Goal: Information Seeking & Learning: Compare options

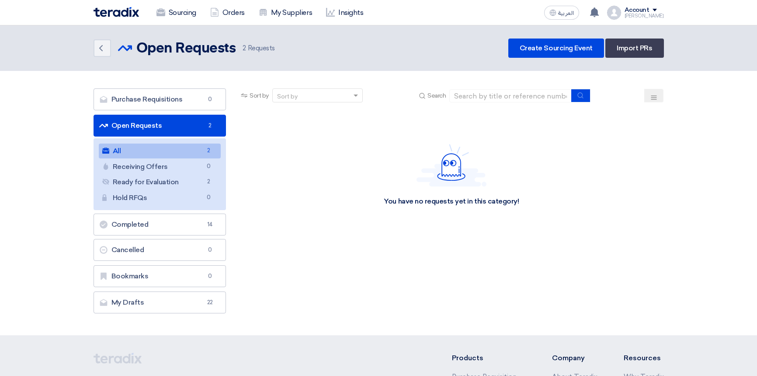
click at [138, 225] on link "Completed Completed 14" at bounding box center [160, 224] width 133 height 22
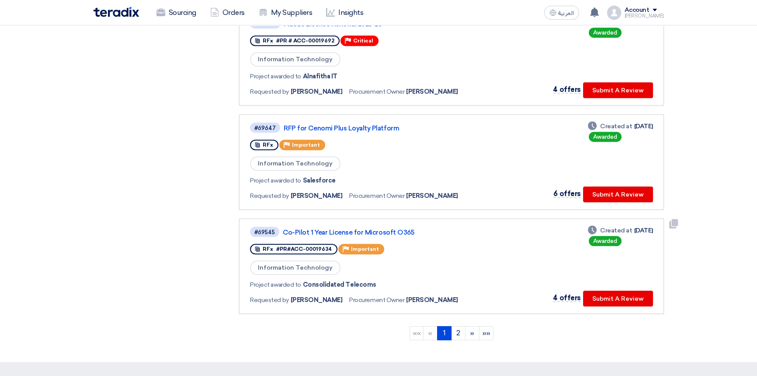
scroll to position [820, 0]
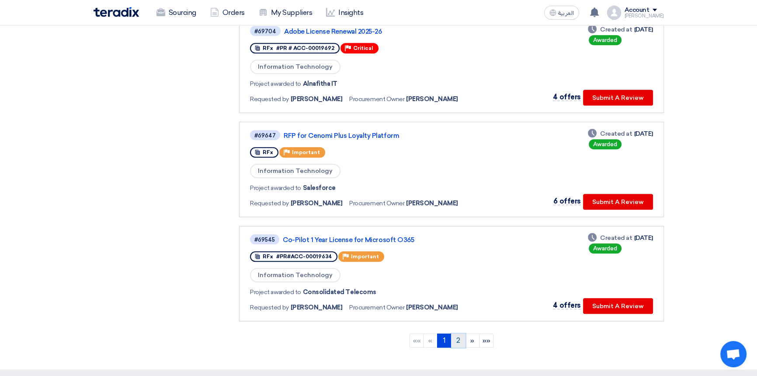
click at [457, 337] on link "2" at bounding box center [458, 340] width 14 height 14
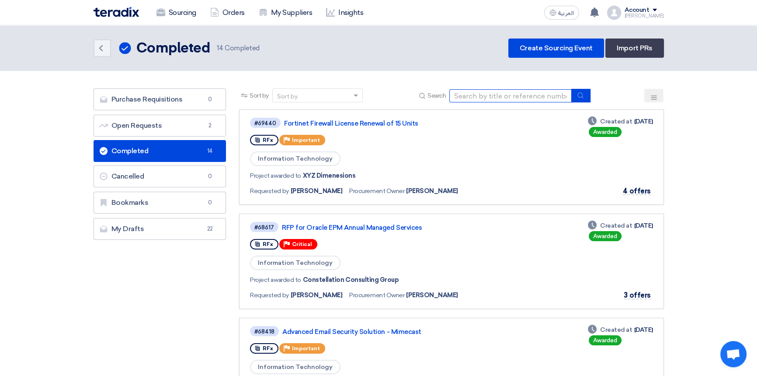
click at [478, 95] on input at bounding box center [511, 95] width 122 height 13
type input "loyalty"
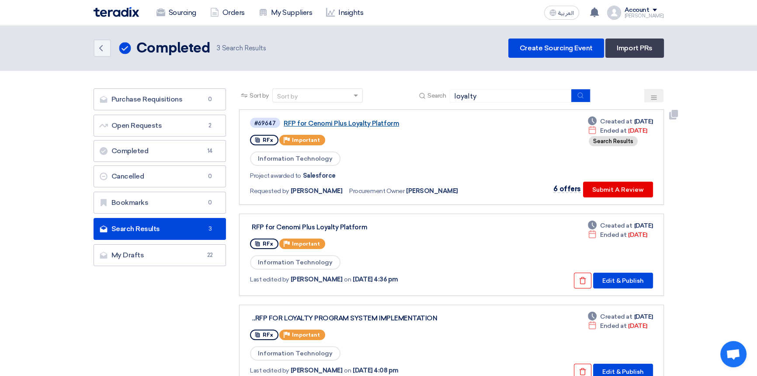
click at [342, 121] on link "RFP for Cenomi Plus Loyalty Platform" at bounding box center [393, 123] width 219 height 8
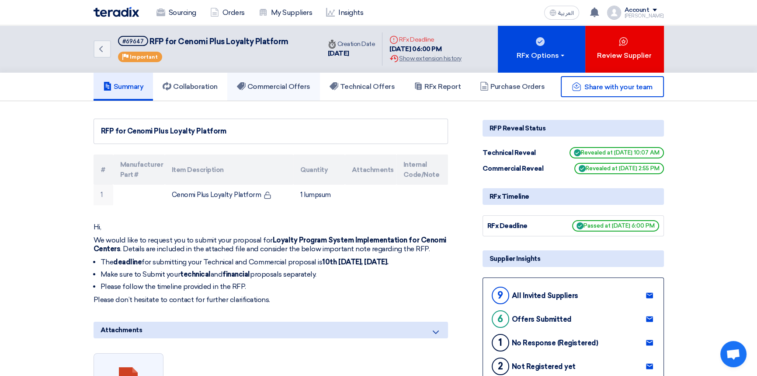
click at [289, 86] on h5 "Commercial Offers" at bounding box center [273, 86] width 73 height 9
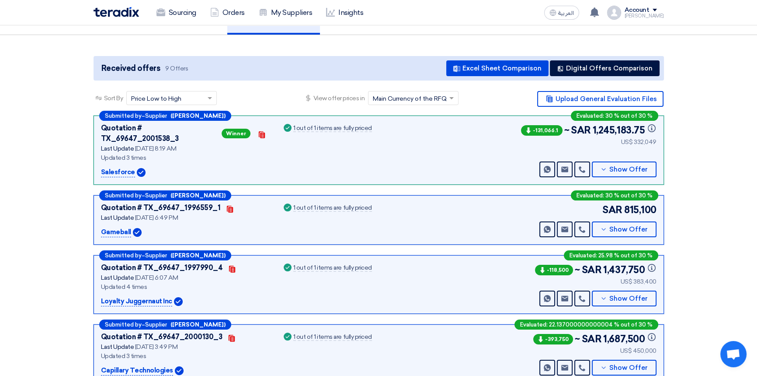
scroll to position [79, 0]
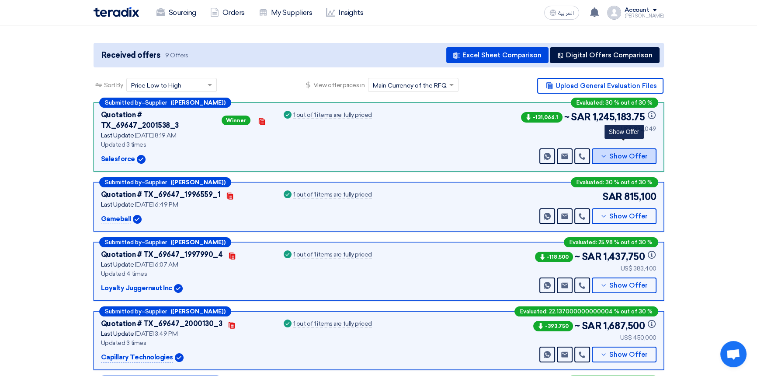
click at [629, 153] on span "Show Offer" at bounding box center [629, 156] width 38 height 7
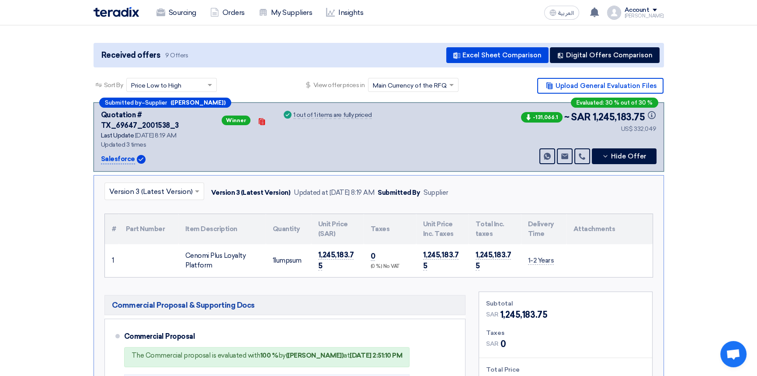
click at [162, 185] on input "text" at bounding box center [149, 192] width 81 height 14
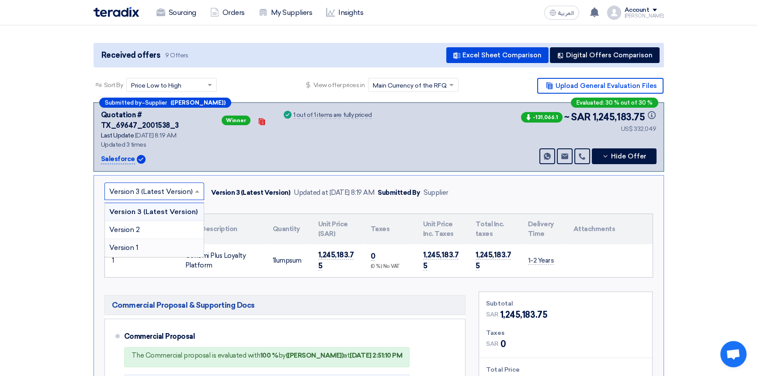
click at [144, 239] on div "Version 1" at bounding box center [154, 247] width 99 height 17
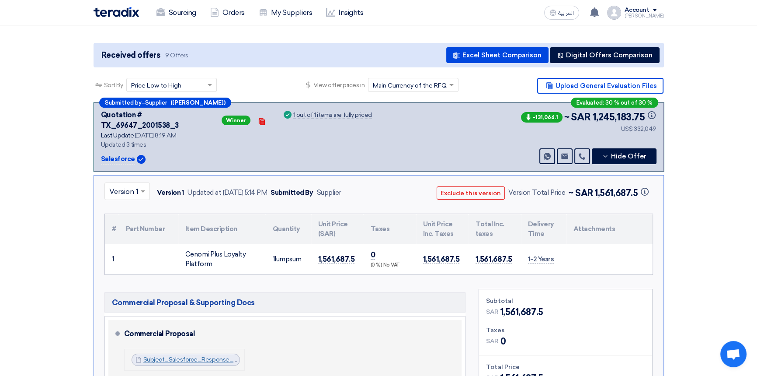
click at [196, 355] on link "Subject_Salesforce_Response___Technical_Commercial_Proposal__1747058828995.pdf" at bounding box center [270, 358] width 254 height 7
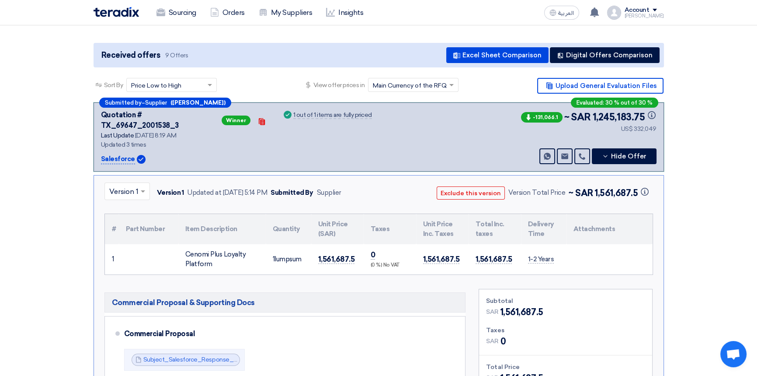
click at [131, 185] on input "text" at bounding box center [122, 192] width 27 height 14
click at [126, 225] on span "Version 2" at bounding box center [124, 229] width 31 height 8
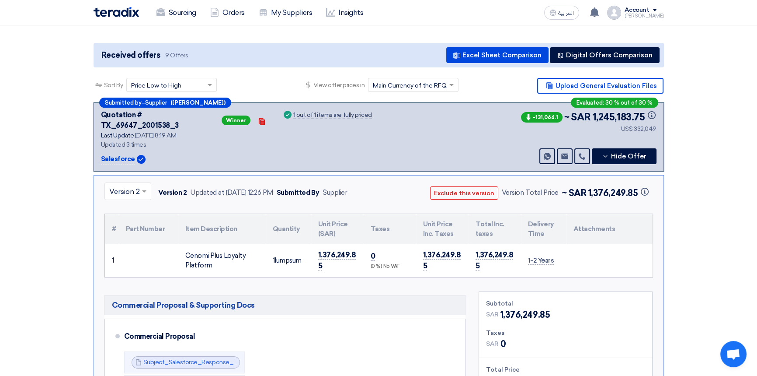
click at [127, 185] on input "text" at bounding box center [123, 192] width 28 height 14
click at [126, 207] on span "Version 3 (Latest Version)" at bounding box center [151, 211] width 84 height 8
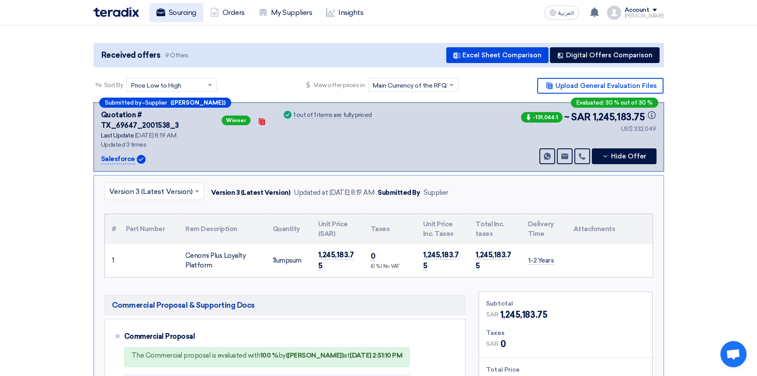
click at [179, 16] on link "Sourcing" at bounding box center [177, 12] width 54 height 19
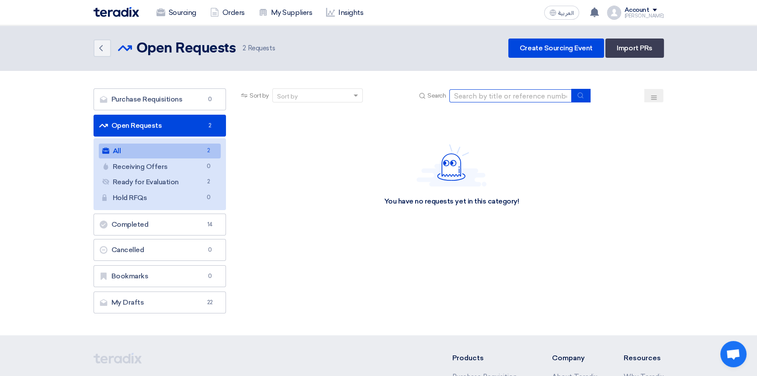
click at [498, 92] on input at bounding box center [511, 95] width 122 height 13
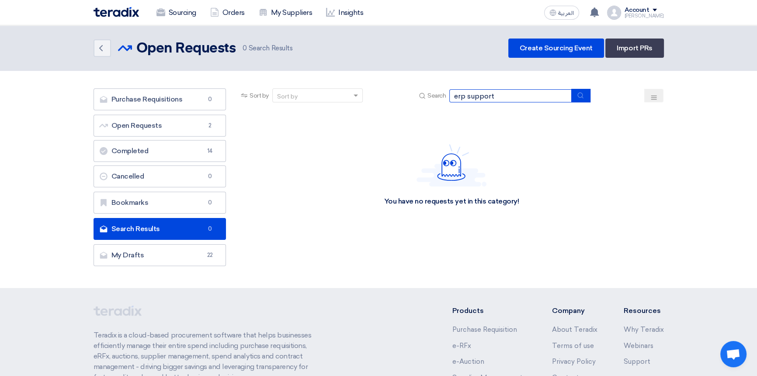
drag, startPoint x: 503, startPoint y: 96, endPoint x: 384, endPoint y: 92, distance: 119.0
click at [384, 92] on div "Sort by Sort by Search erp support" at bounding box center [451, 98] width 425 height 21
click at [490, 95] on input "oracle support" at bounding box center [511, 95] width 122 height 13
click at [484, 96] on input "oracle erp" at bounding box center [511, 95] width 122 height 13
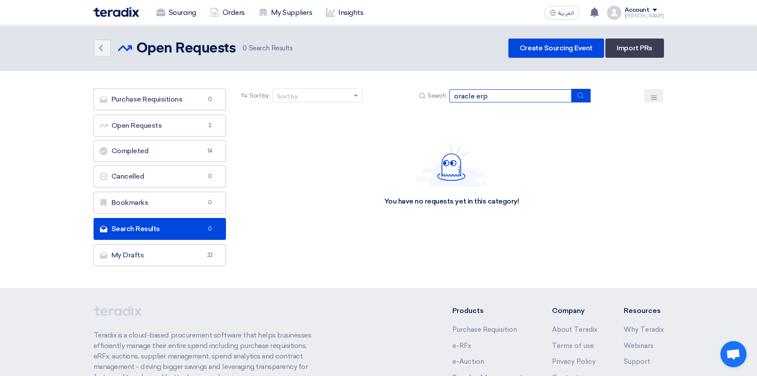
click at [484, 96] on input "oracle erp" at bounding box center [511, 95] width 122 height 13
type input "oracle"
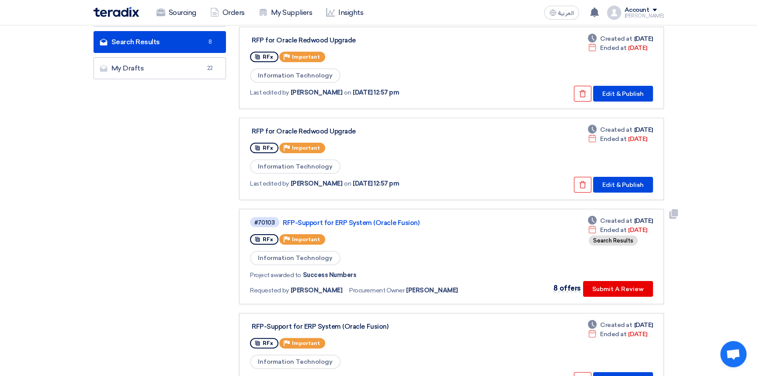
scroll to position [199, 0]
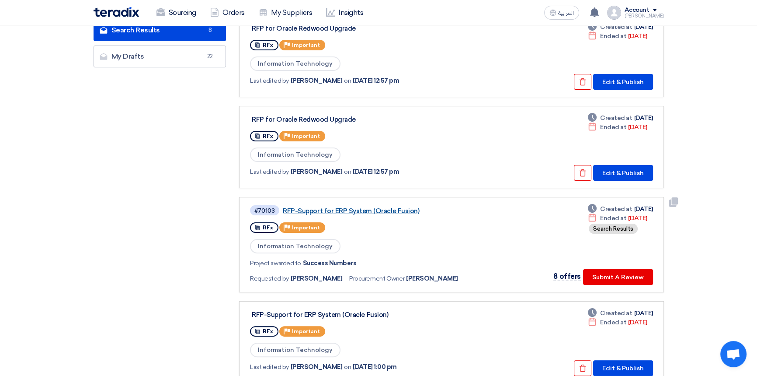
click at [350, 209] on link "RFP-Support for ERP System (Oracle Fusion)" at bounding box center [392, 211] width 219 height 8
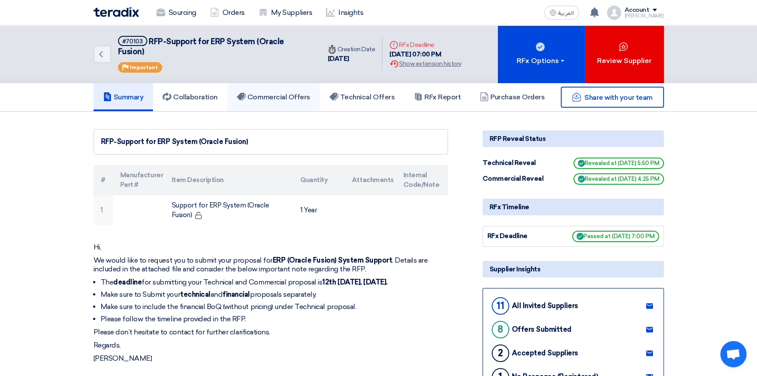
click at [291, 93] on h5 "Commercial Offers" at bounding box center [273, 97] width 73 height 9
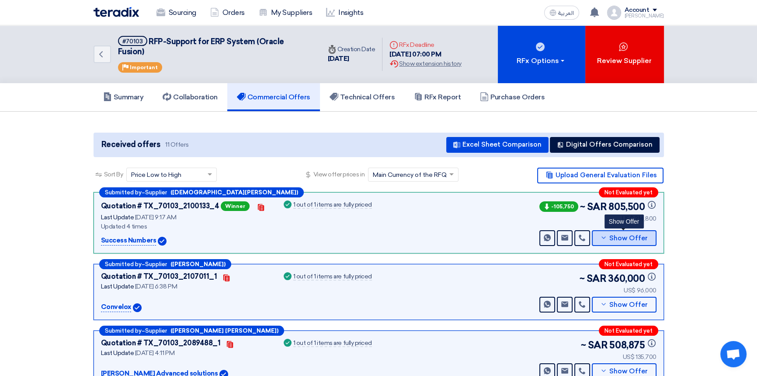
click at [642, 235] on span "Show Offer" at bounding box center [629, 238] width 38 height 7
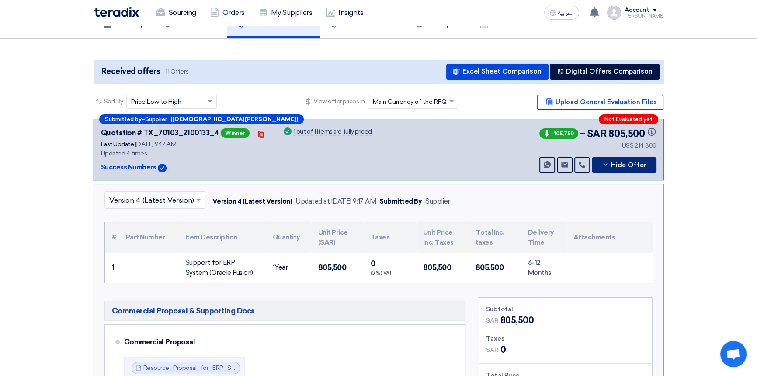
scroll to position [79, 0]
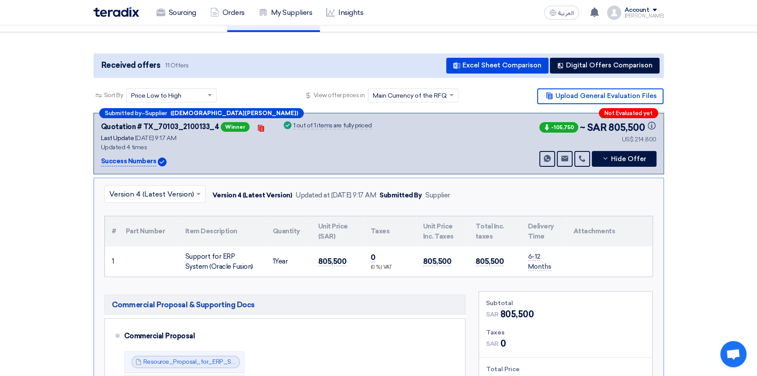
click at [162, 187] on input "text" at bounding box center [150, 194] width 83 height 14
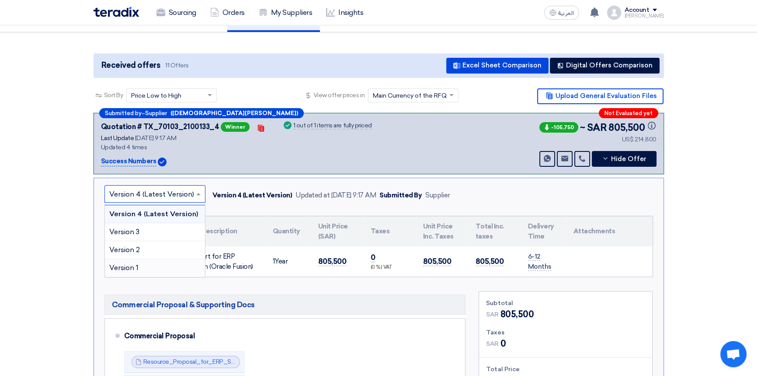
click at [144, 259] on div "Version 1" at bounding box center [155, 267] width 100 height 17
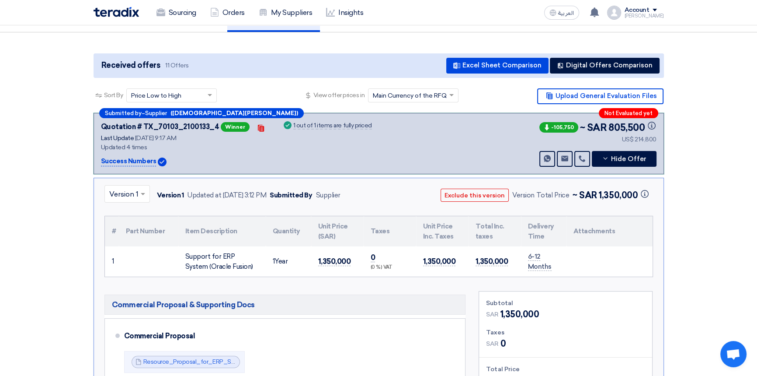
click at [122, 188] on input "text" at bounding box center [122, 194] width 27 height 14
click at [131, 245] on span "Version 2" at bounding box center [124, 249] width 31 height 8
click at [128, 187] on input "text" at bounding box center [123, 194] width 28 height 14
click at [128, 227] on span "Version 3" at bounding box center [124, 231] width 30 height 8
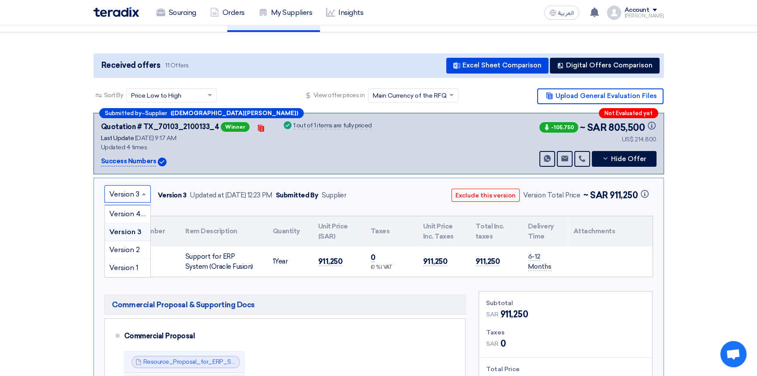
click at [123, 187] on input "text" at bounding box center [123, 194] width 28 height 14
click at [122, 209] on span "Version 4 (Latest Version)" at bounding box center [151, 213] width 85 height 8
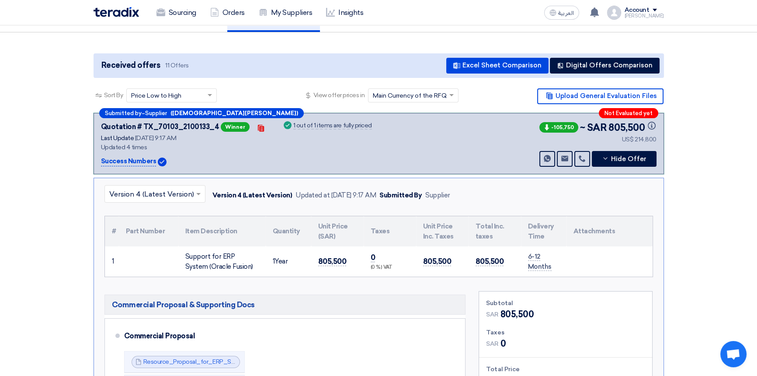
click at [157, 187] on input "text" at bounding box center [150, 194] width 83 height 14
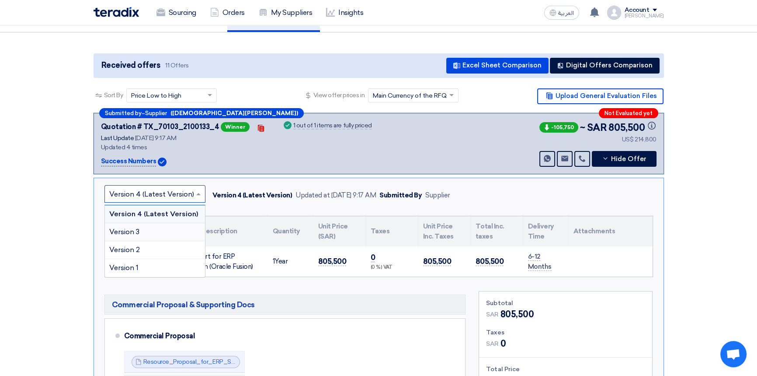
click at [148, 223] on div "Version 3" at bounding box center [155, 232] width 100 height 18
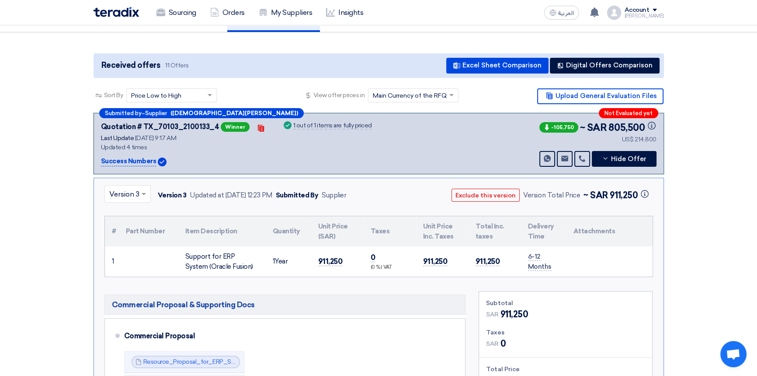
click at [119, 187] on input "text" at bounding box center [123, 194] width 28 height 14
click at [129, 209] on span "Version 4 (Latest Version)" at bounding box center [151, 213] width 85 height 8
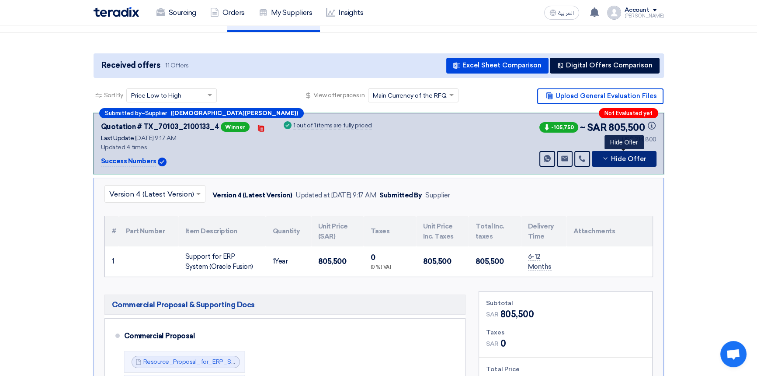
click at [642, 156] on span "Hide Offer" at bounding box center [628, 159] width 35 height 7
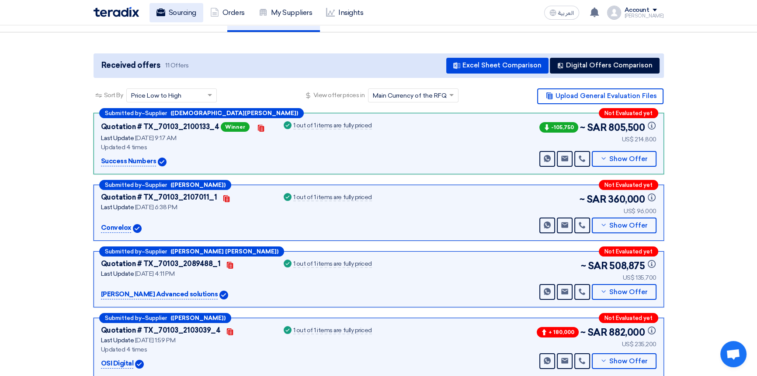
click at [171, 14] on link "Sourcing" at bounding box center [177, 12] width 54 height 19
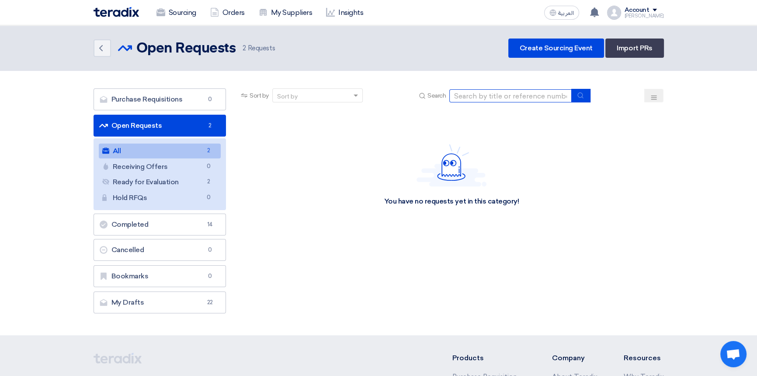
click at [486, 97] on input at bounding box center [511, 95] width 122 height 13
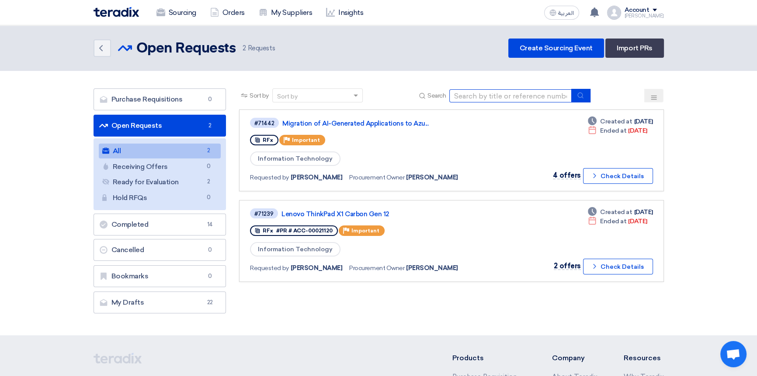
type input "loyalty"
click at [519, 95] on input "loyalty" at bounding box center [511, 95] width 122 height 13
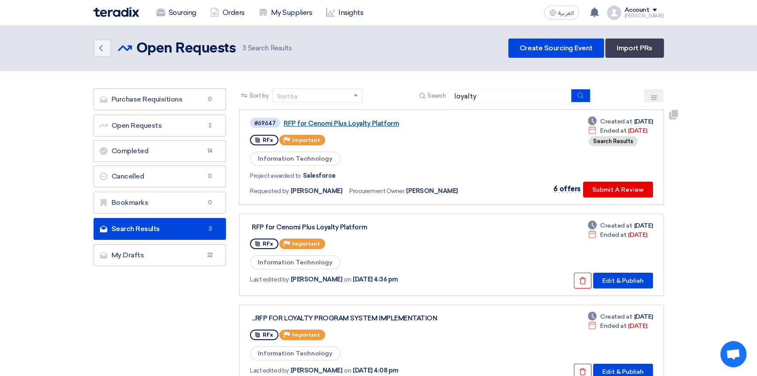
click at [368, 122] on link "RFP for Cenomi Plus Loyalty Platform" at bounding box center [393, 123] width 219 height 8
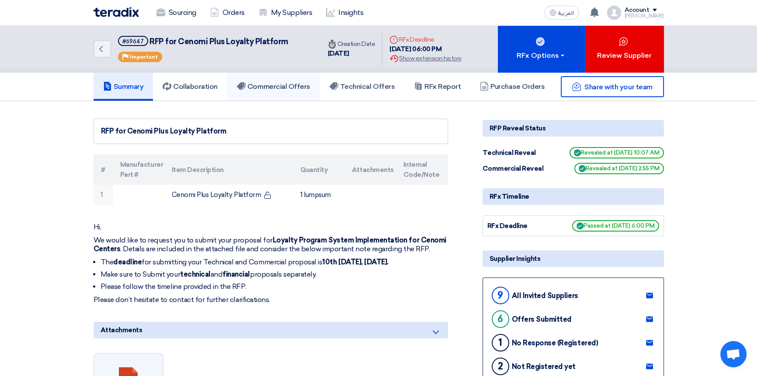
click at [267, 92] on link "Commercial Offers" at bounding box center [273, 87] width 93 height 28
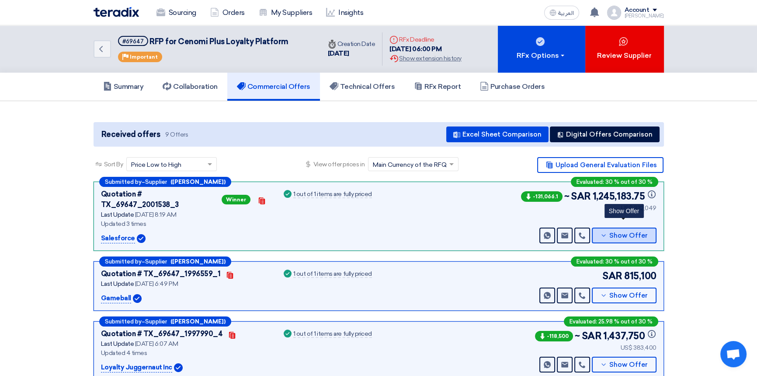
click at [622, 232] on span "Show Offer" at bounding box center [629, 235] width 38 height 7
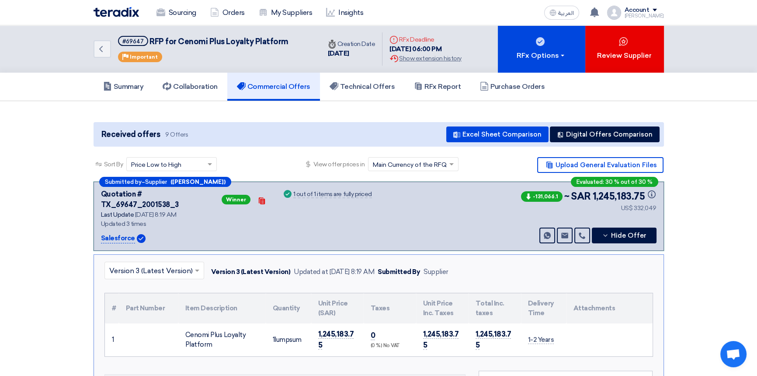
click at [160, 264] on input "text" at bounding box center [149, 271] width 81 height 14
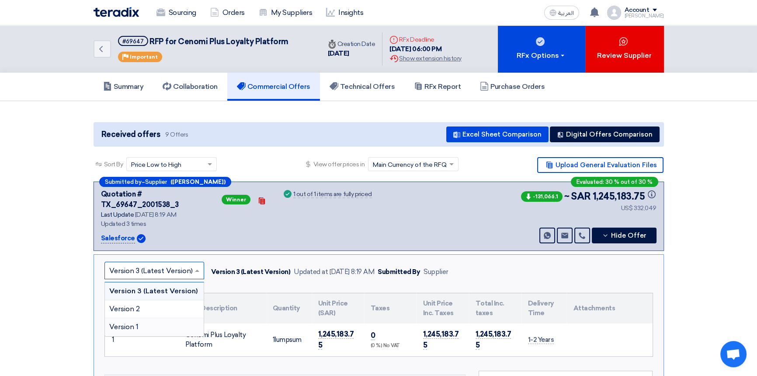
click at [147, 318] on div "Version 1" at bounding box center [154, 326] width 99 height 17
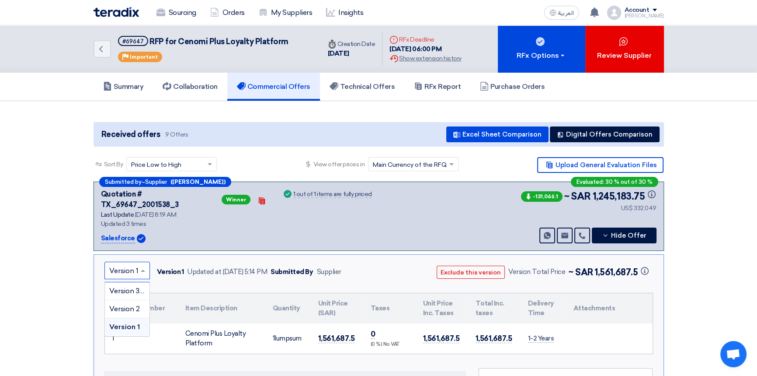
click at [131, 264] on input "text" at bounding box center [122, 271] width 27 height 14
click at [131, 304] on span "Version 2" at bounding box center [124, 308] width 31 height 8
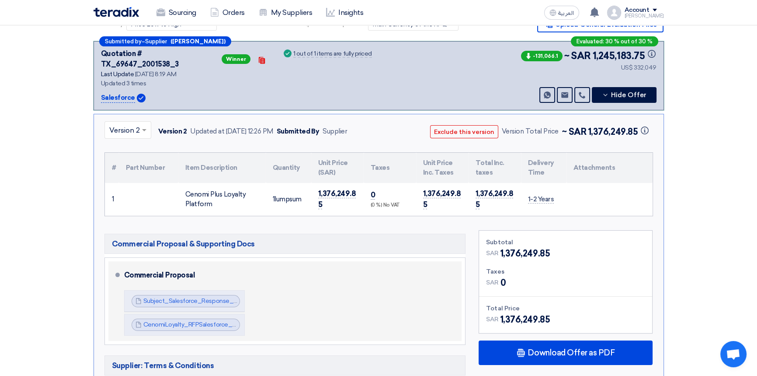
scroll to position [159, 0]
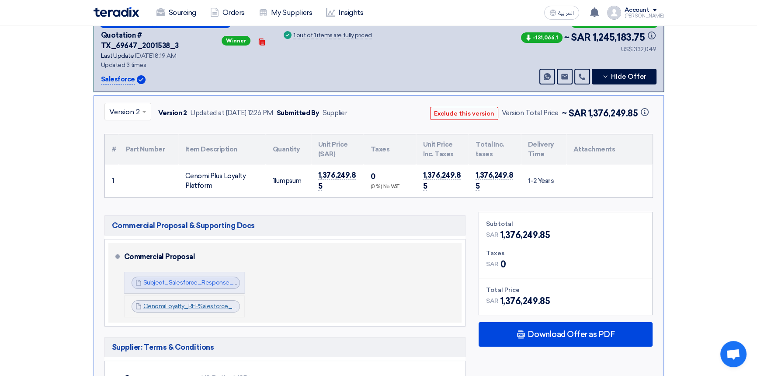
click at [181, 302] on link "CenomiLoyalty_RFPSalesforce_BAFO_1752139319833.pdf" at bounding box center [223, 305] width 161 height 7
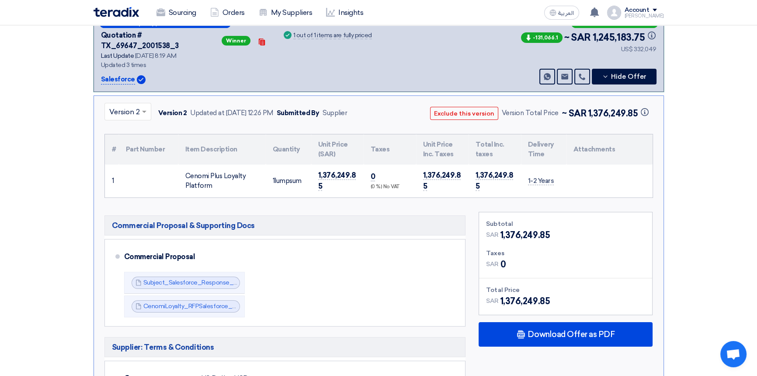
click at [123, 105] on input "text" at bounding box center [123, 112] width 28 height 14
click at [121, 128] on span "Version 3 (Latest Version)" at bounding box center [151, 132] width 84 height 8
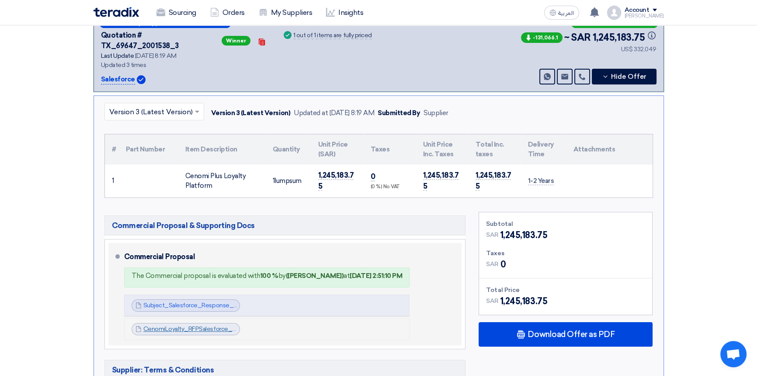
drag, startPoint x: 183, startPoint y: 320, endPoint x: 188, endPoint y: 321, distance: 4.5
click at [183, 325] on link "CenomiLoyalty_RFPSalesforce_BAFO_1752139319833.pdf" at bounding box center [223, 328] width 161 height 7
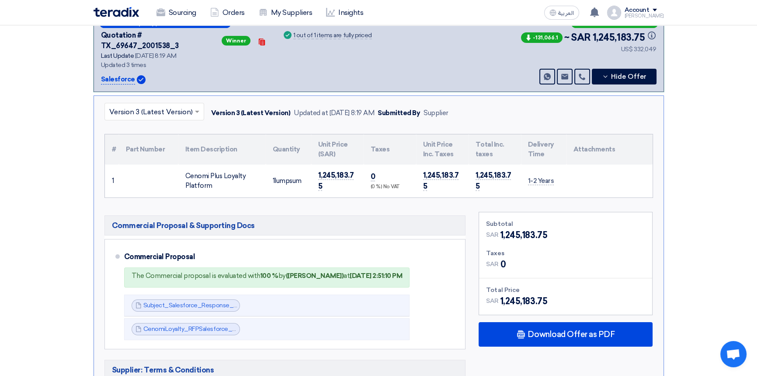
click at [175, 105] on input "text" at bounding box center [149, 112] width 81 height 14
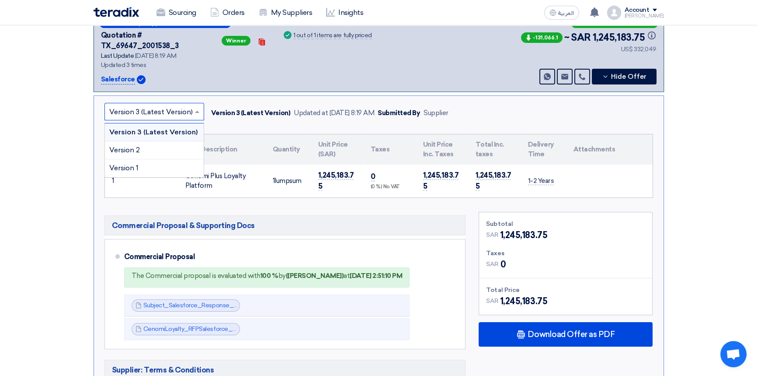
click at [175, 105] on input "text" at bounding box center [149, 112] width 81 height 14
click at [158, 105] on input "text" at bounding box center [149, 112] width 81 height 14
click at [148, 143] on div "Version 2" at bounding box center [154, 150] width 99 height 18
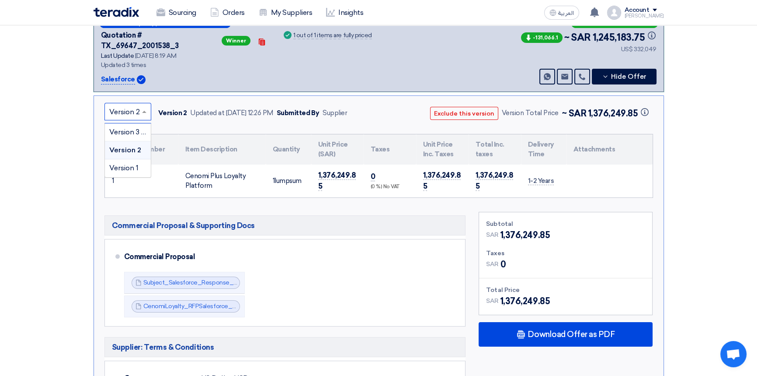
click at [139, 105] on div at bounding box center [128, 112] width 46 height 14
click at [134, 128] on span "Version 3 (Latest Version)" at bounding box center [151, 132] width 84 height 8
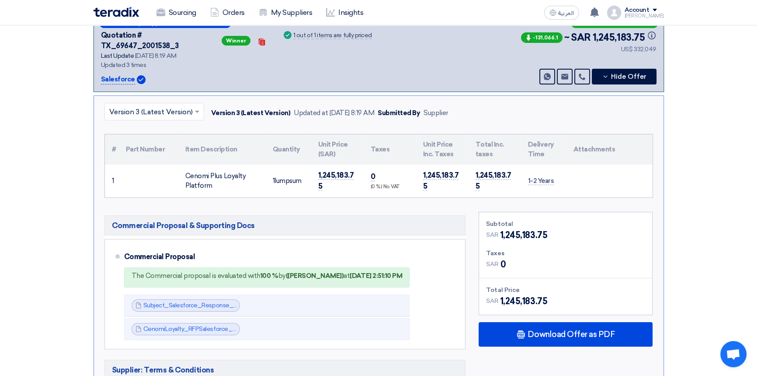
click at [124, 105] on input "text" at bounding box center [149, 112] width 81 height 14
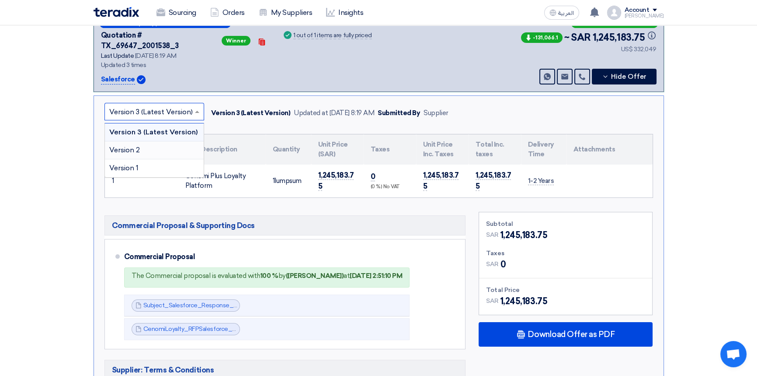
click at [134, 146] on span "Version 2" at bounding box center [124, 150] width 31 height 8
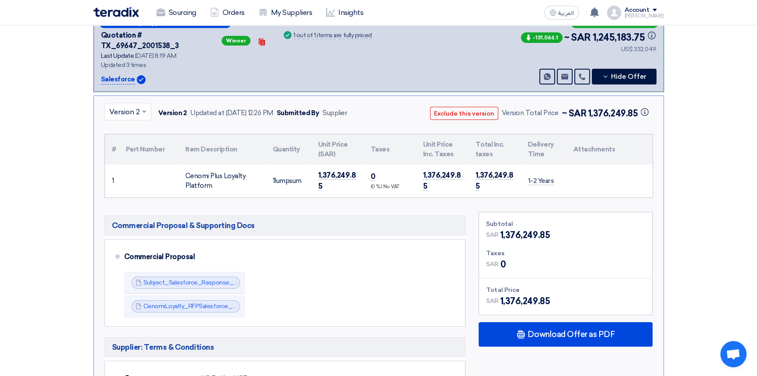
click at [129, 108] on input "text" at bounding box center [123, 112] width 28 height 14
click at [129, 128] on span "Version 3 (Latest Version)" at bounding box center [151, 132] width 84 height 8
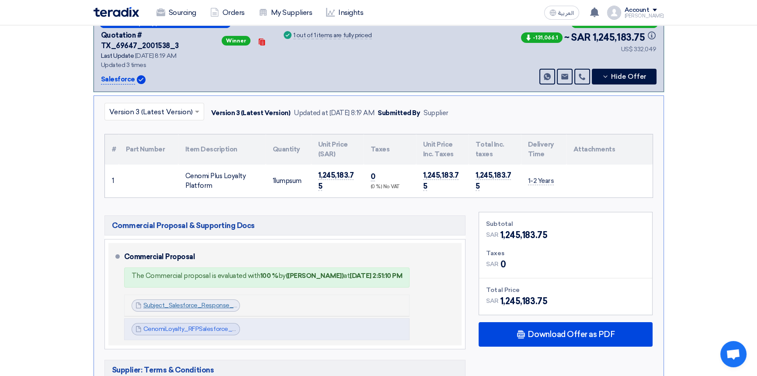
click at [181, 301] on link "Subject_Salesforce_Response___Technical_Commercial_Proposal__1747058828995.pdf" at bounding box center [270, 304] width 254 height 7
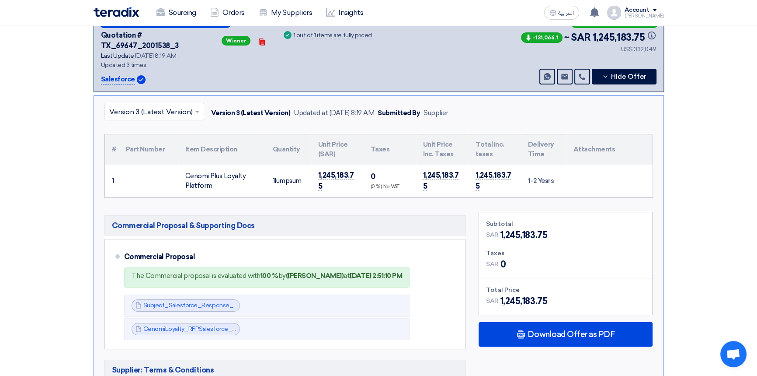
click at [150, 105] on input "text" at bounding box center [149, 112] width 81 height 14
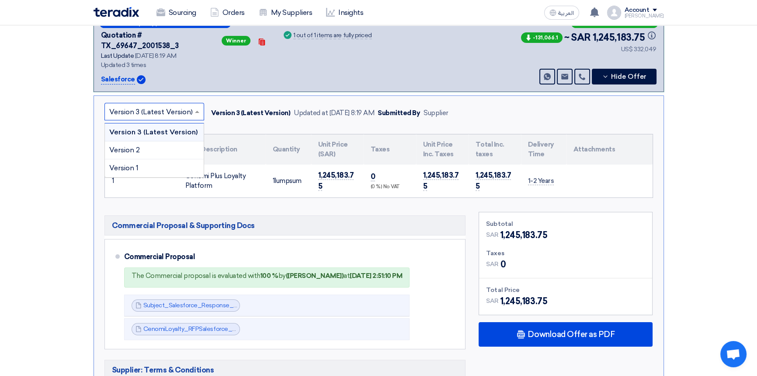
click at [148, 105] on div at bounding box center [154, 112] width 99 height 14
click at [148, 105] on input "text" at bounding box center [149, 112] width 81 height 14
click at [142, 143] on div "Version 2" at bounding box center [154, 150] width 99 height 18
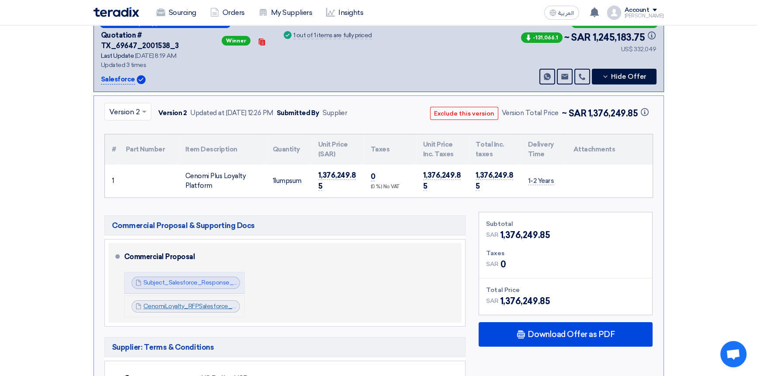
click at [204, 302] on link "CenomiLoyalty_RFPSalesforce_BAFO_1752139319833.pdf" at bounding box center [223, 305] width 161 height 7
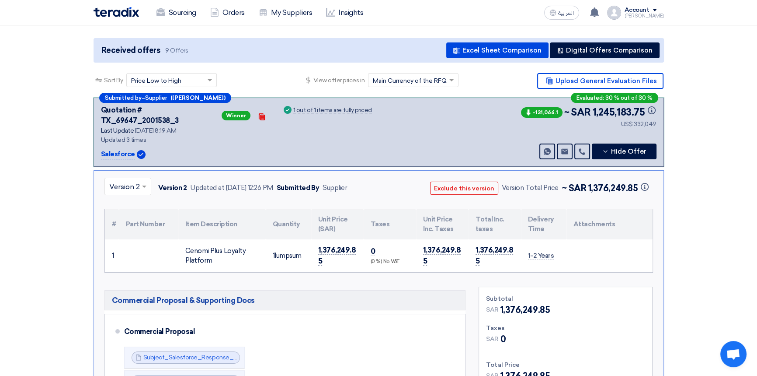
scroll to position [79, 0]
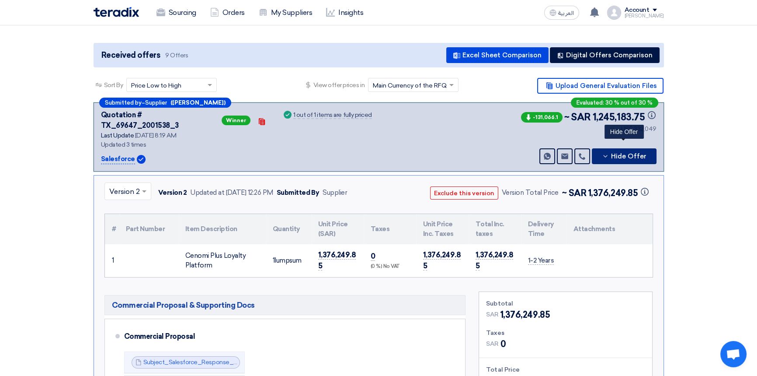
click at [619, 153] on span "Hide Offer" at bounding box center [628, 156] width 35 height 7
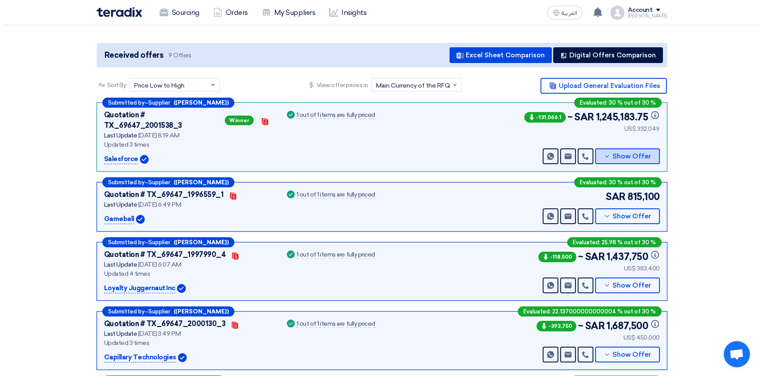
scroll to position [0, 0]
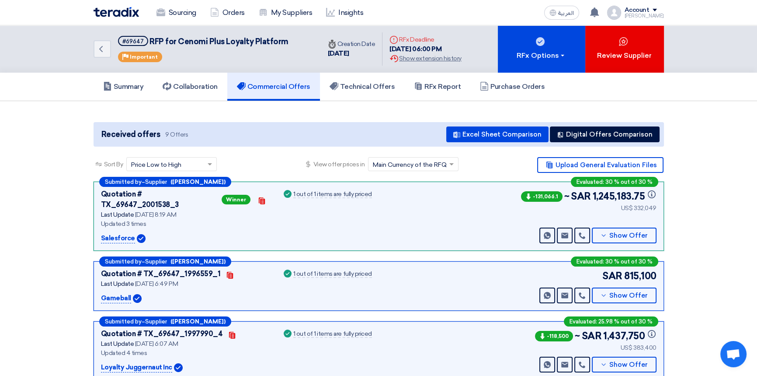
click at [122, 9] on img at bounding box center [116, 12] width 45 height 10
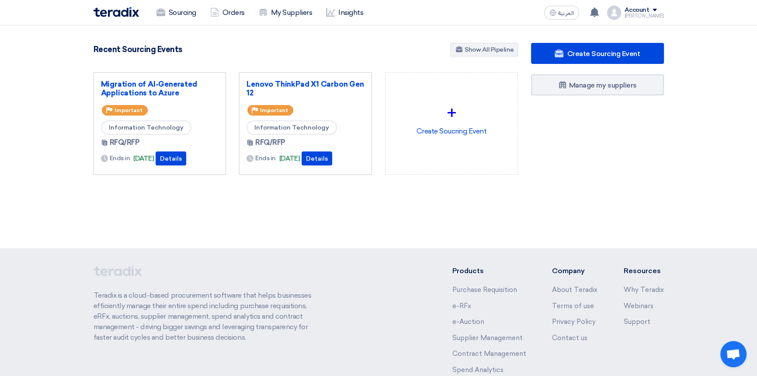
drag, startPoint x: 646, startPoint y: 12, endPoint x: 641, endPoint y: 23, distance: 11.9
click at [646, 12] on div "Account" at bounding box center [637, 10] width 25 height 7
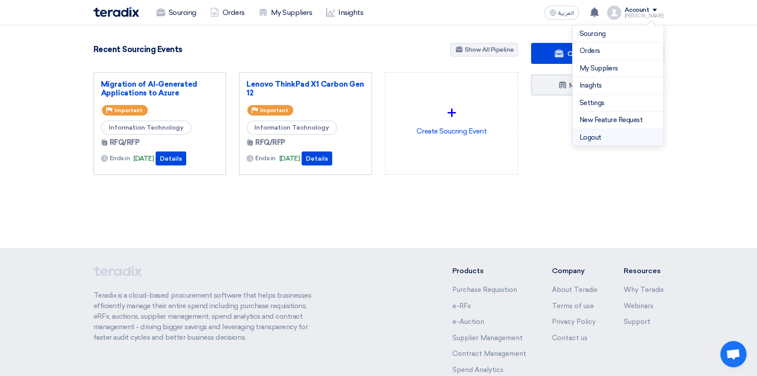
click at [591, 138] on li "Logout" at bounding box center [618, 137] width 91 height 17
